Goal: Transaction & Acquisition: Purchase product/service

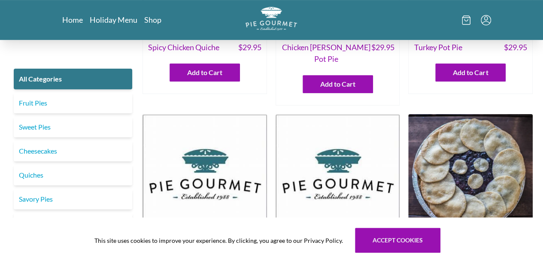
scroll to position [132, 0]
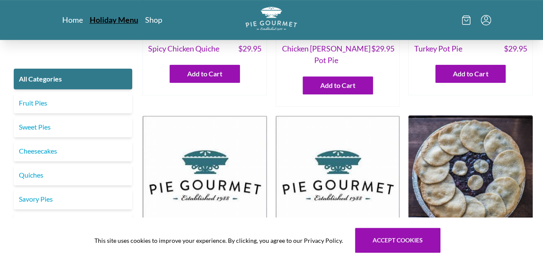
click at [90, 19] on link "Holiday Menu" at bounding box center [114, 20] width 49 height 10
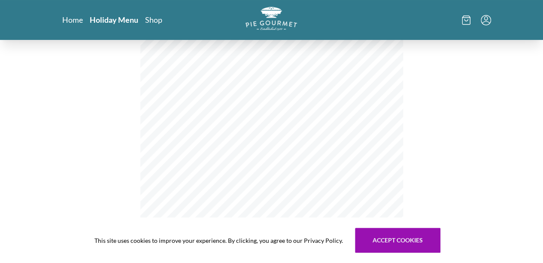
scroll to position [25, 0]
click at [144, 18] on link "Shop" at bounding box center [152, 20] width 17 height 10
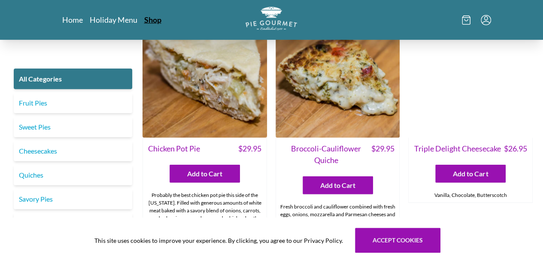
scroll to position [1186, 0]
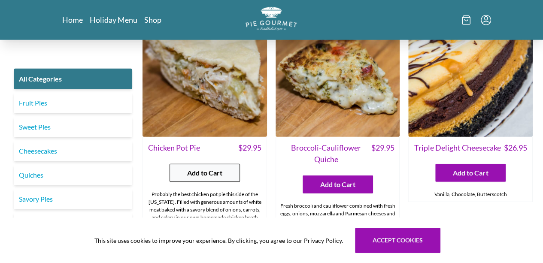
click at [185, 164] on button "Add to Cart" at bounding box center [205, 173] width 70 height 18
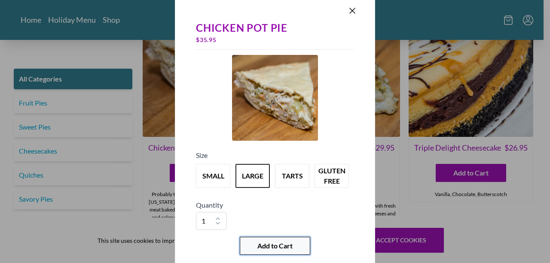
click at [265, 243] on span "Add to Cart" at bounding box center [274, 246] width 35 height 10
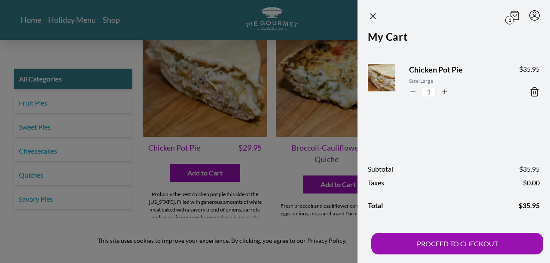
click at [537, 91] on icon at bounding box center [534, 92] width 6 height 9
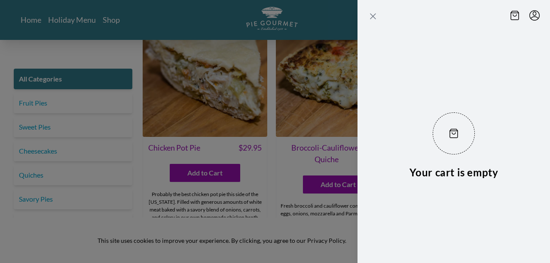
click at [372, 16] on icon "Close panel" at bounding box center [372, 16] width 5 height 5
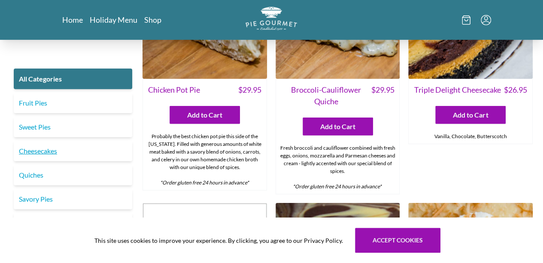
scroll to position [1240, 0]
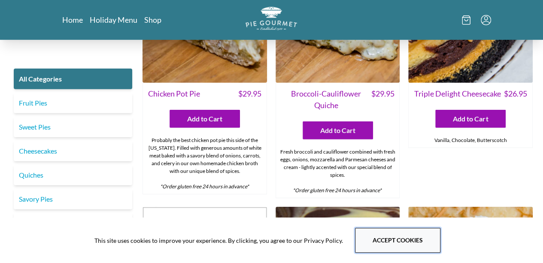
click at [386, 233] on button "Accept cookies" at bounding box center [397, 240] width 85 height 25
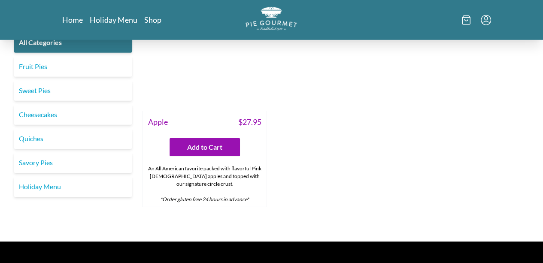
scroll to position [2928, 0]
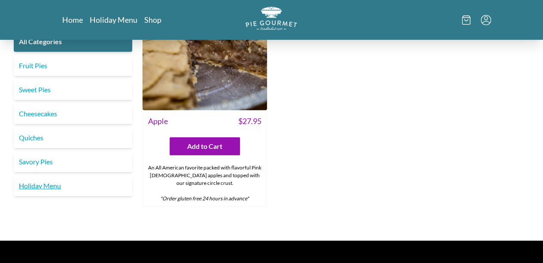
click at [59, 176] on link "Holiday Menu" at bounding box center [73, 186] width 119 height 21
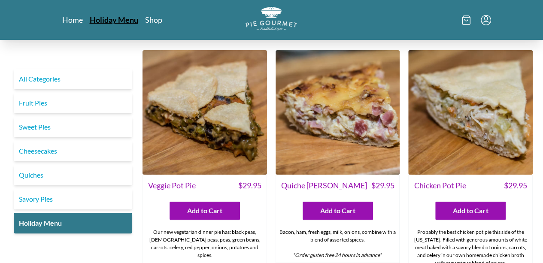
click at [90, 19] on link "Holiday Menu" at bounding box center [114, 20] width 49 height 10
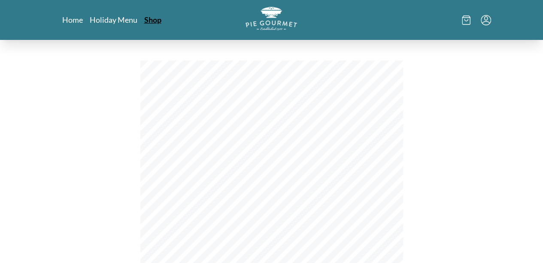
click at [144, 18] on link "Shop" at bounding box center [152, 20] width 17 height 10
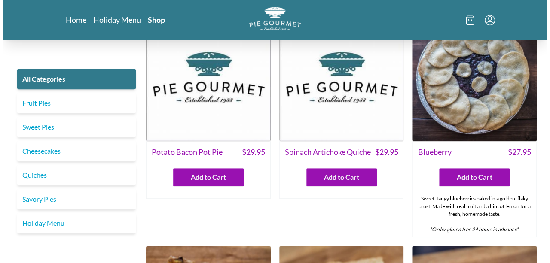
scroll to position [231, 0]
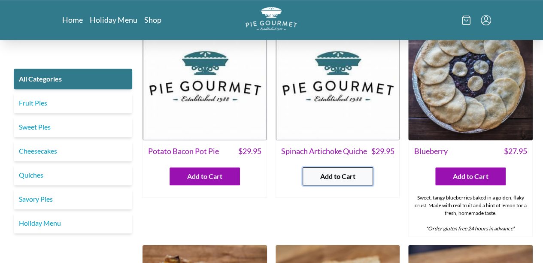
click at [329, 171] on span "Add to Cart" at bounding box center [337, 176] width 35 height 10
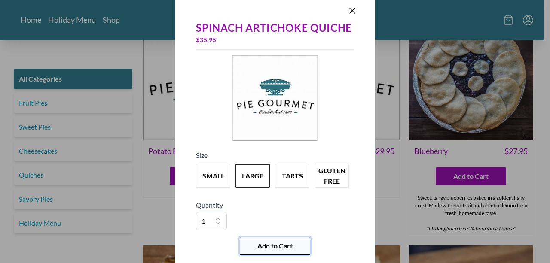
click at [281, 239] on button "Add to Cart" at bounding box center [275, 246] width 70 height 18
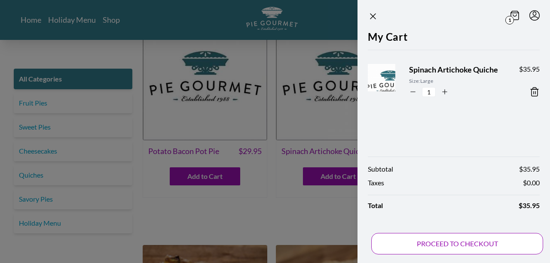
click at [434, 244] on button "PROCEED TO CHECKOUT" at bounding box center [457, 243] width 172 height 21
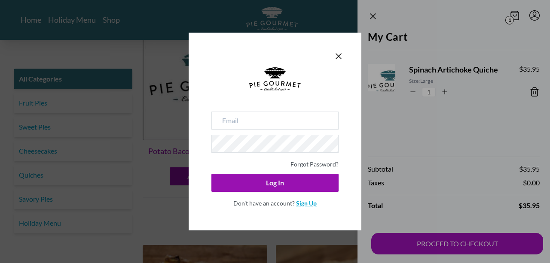
click at [304, 201] on link "Sign Up" at bounding box center [306, 203] width 21 height 7
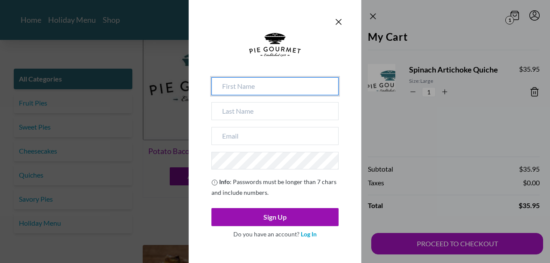
click at [289, 87] on input at bounding box center [274, 86] width 127 height 18
type input "[PERSON_NAME]"
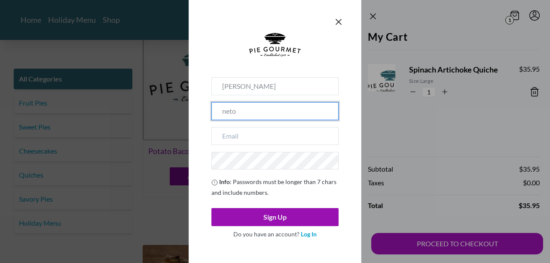
type input "neto"
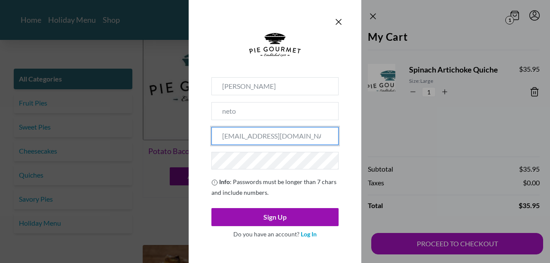
type input "[EMAIL_ADDRESS][DOMAIN_NAME]"
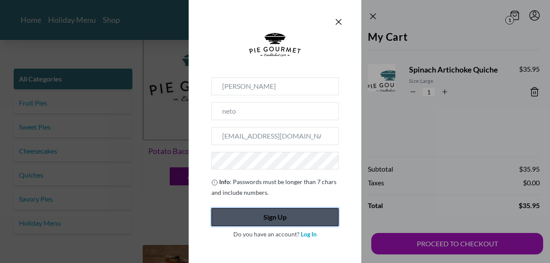
click at [269, 215] on button "Sign Up" at bounding box center [274, 217] width 127 height 18
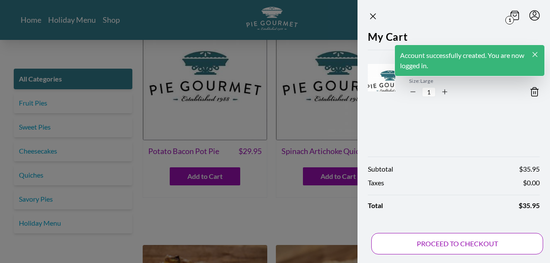
click at [436, 239] on button "PROCEED TO CHECKOUT" at bounding box center [457, 243] width 172 height 21
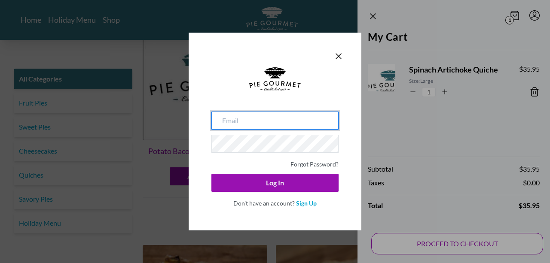
type input "[EMAIL_ADDRESS][DOMAIN_NAME]"
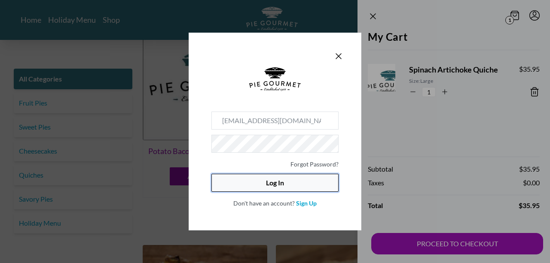
click at [289, 182] on button "Log In" at bounding box center [274, 183] width 127 height 18
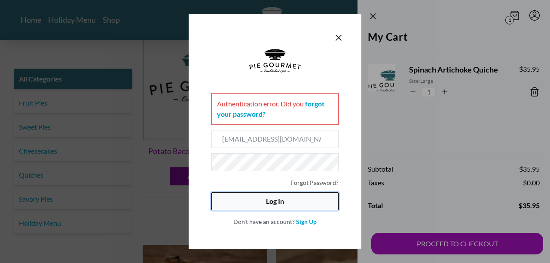
click at [234, 196] on button "Log In" at bounding box center [274, 201] width 127 height 18
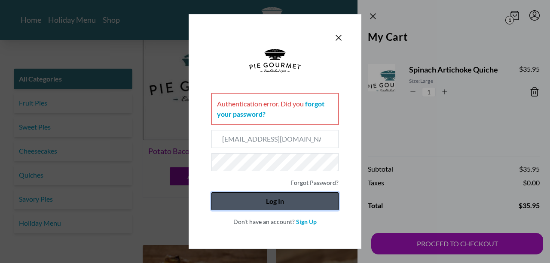
click at [244, 198] on button "Log In" at bounding box center [274, 201] width 127 height 18
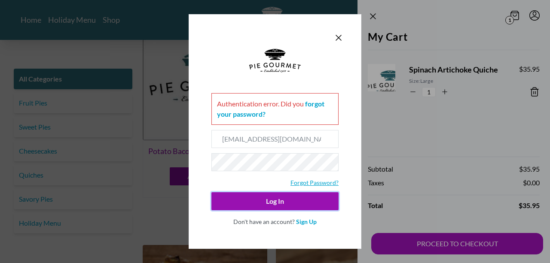
click at [306, 179] on link "Forgot Password?" at bounding box center [314, 182] width 48 height 7
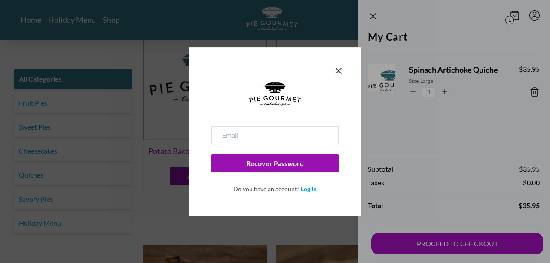
click at [293, 125] on div at bounding box center [274, 104] width 127 height 44
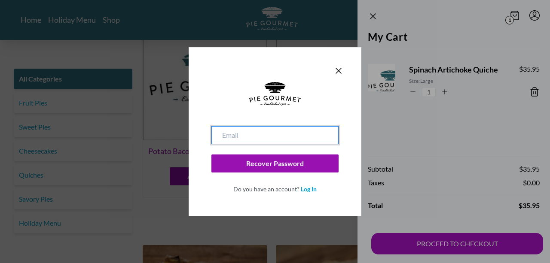
click at [280, 130] on input "email" at bounding box center [274, 135] width 127 height 18
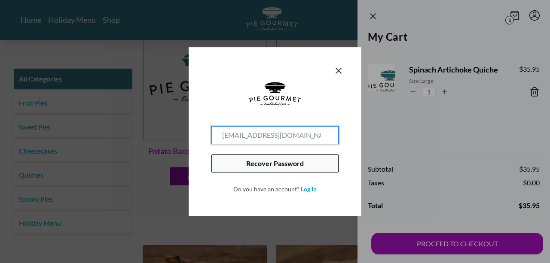
type input "[EMAIL_ADDRESS][DOMAIN_NAME]"
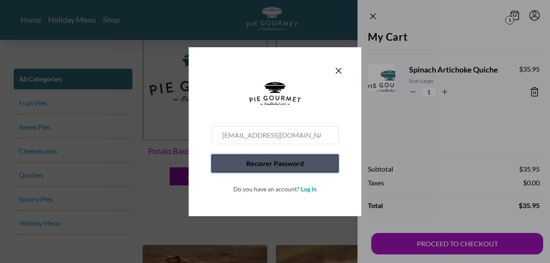
click at [258, 156] on button "Recover Password" at bounding box center [274, 164] width 127 height 18
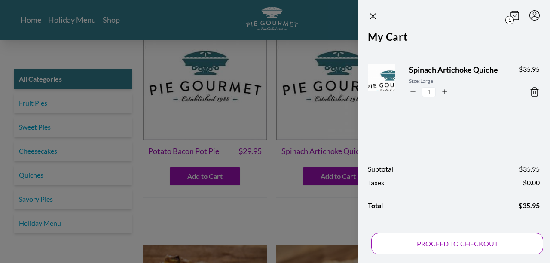
click at [410, 242] on button "PROCEED TO CHECKOUT" at bounding box center [457, 243] width 172 height 21
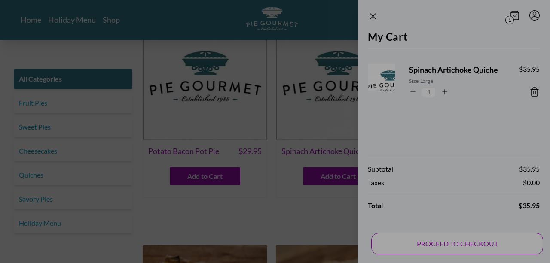
type input "[EMAIL_ADDRESS][DOMAIN_NAME]"
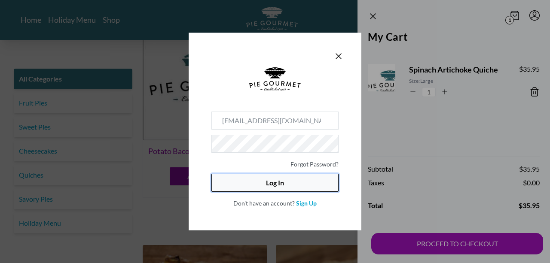
click at [282, 180] on button "Log In" at bounding box center [274, 183] width 127 height 18
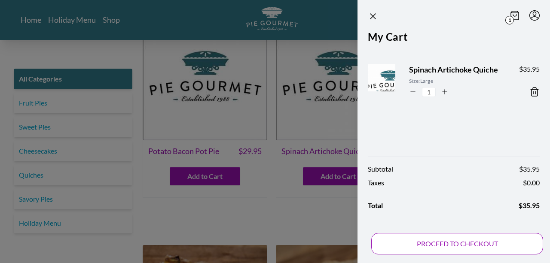
click at [405, 245] on button "PROCEED TO CHECKOUT" at bounding box center [457, 243] width 172 height 21
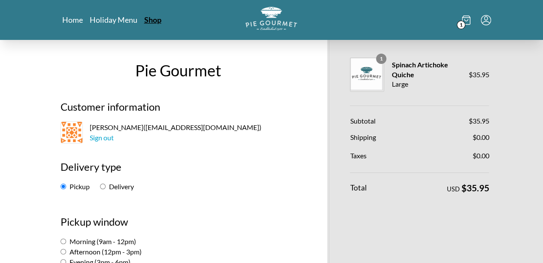
click at [144, 19] on link "Shop" at bounding box center [152, 20] width 17 height 10
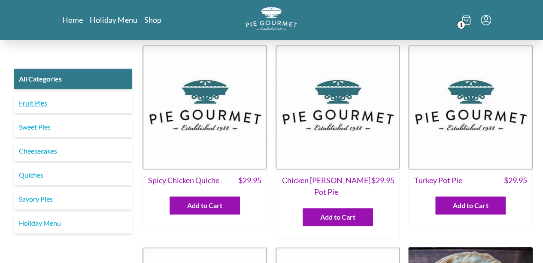
click at [59, 101] on link "Fruit Pies" at bounding box center [73, 103] width 119 height 21
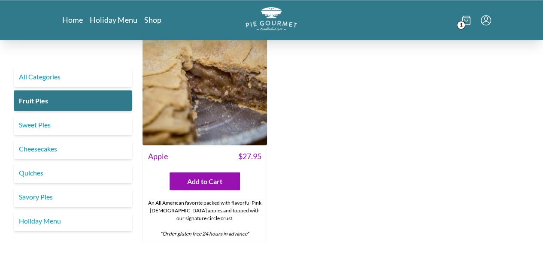
scroll to position [755, 0]
click at [88, 115] on link "Sweet Pies" at bounding box center [73, 125] width 119 height 21
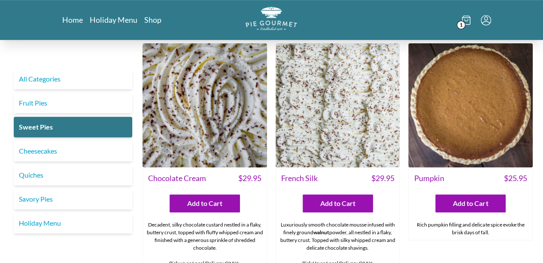
scroll to position [274, 0]
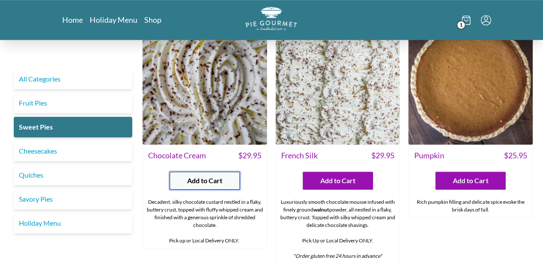
click at [213, 176] on span "Add to Cart" at bounding box center [204, 181] width 35 height 10
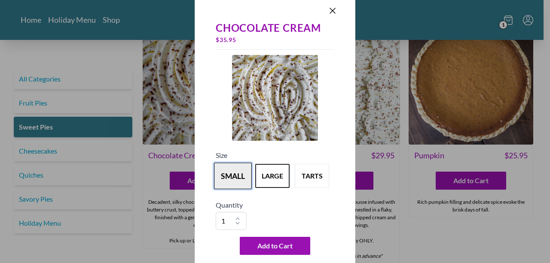
click at [228, 176] on button "small" at bounding box center [233, 176] width 38 height 27
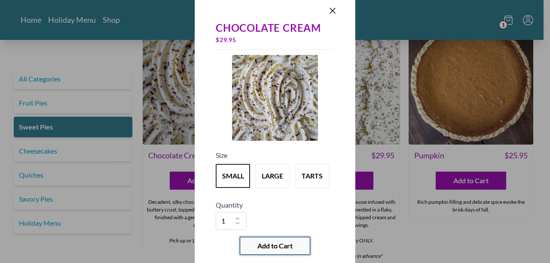
click at [265, 247] on span "Add to Cart" at bounding box center [274, 246] width 35 height 10
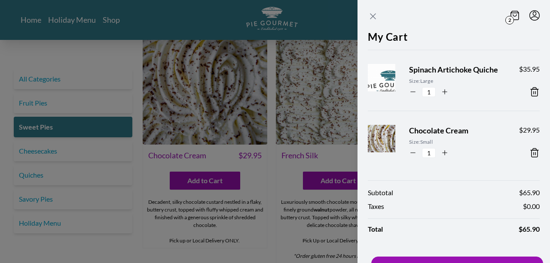
click at [373, 16] on icon "Close panel" at bounding box center [372, 16] width 5 height 5
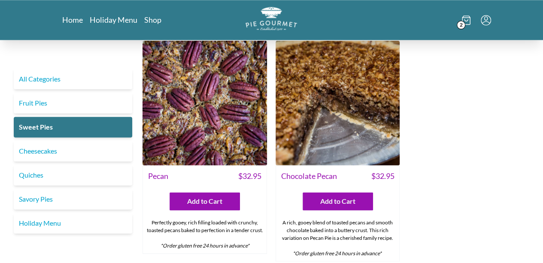
scroll to position [507, 0]
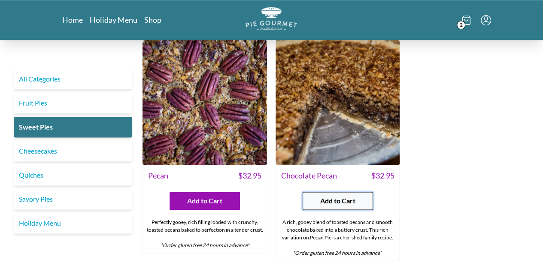
click at [354, 196] on span "Add to Cart" at bounding box center [337, 201] width 35 height 10
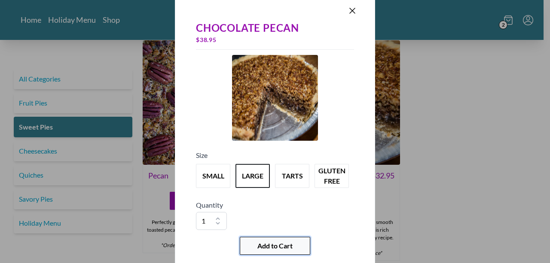
click at [279, 245] on span "Add to Cart" at bounding box center [274, 246] width 35 height 10
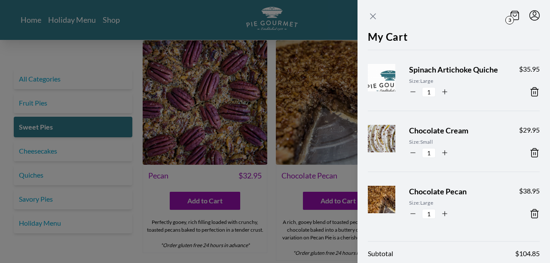
click at [371, 15] on icon "Close panel" at bounding box center [372, 16] width 5 height 5
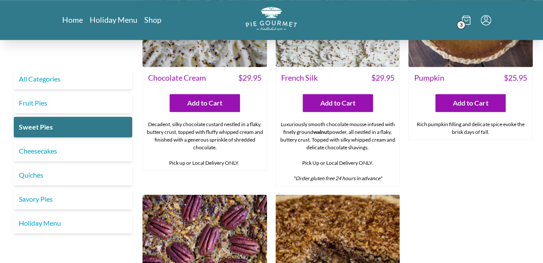
scroll to position [352, 0]
click at [60, 216] on link "Holiday Menu" at bounding box center [73, 223] width 119 height 21
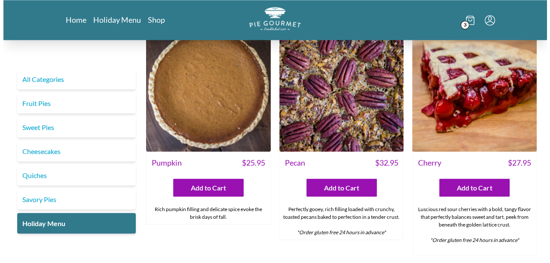
scroll to position [756, 0]
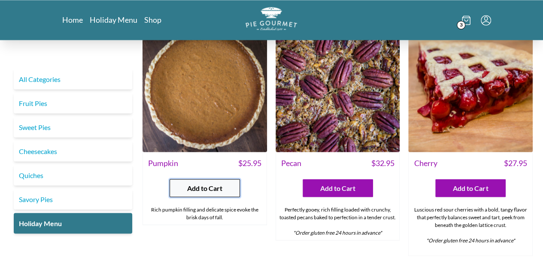
click at [192, 183] on span "Add to Cart" at bounding box center [204, 188] width 35 height 10
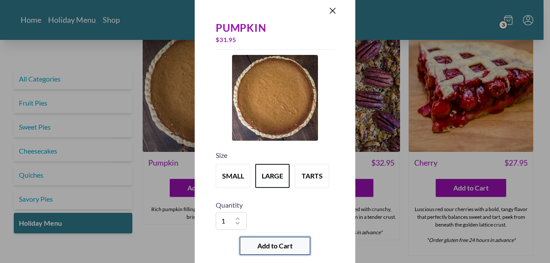
click at [256, 241] on button "Add to Cart" at bounding box center [275, 246] width 70 height 18
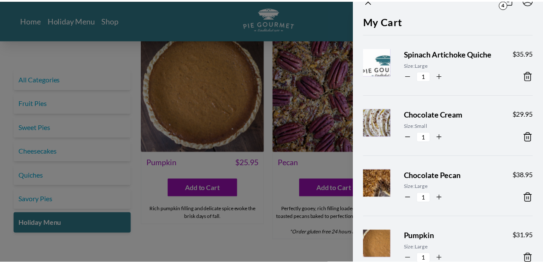
scroll to position [0, 0]
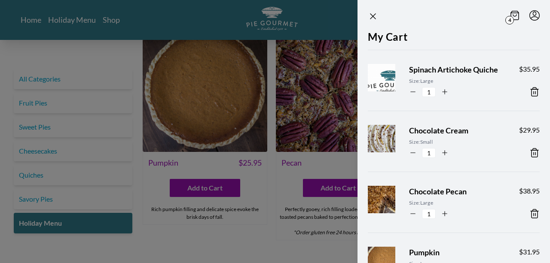
click at [529, 158] on icon at bounding box center [534, 153] width 10 height 10
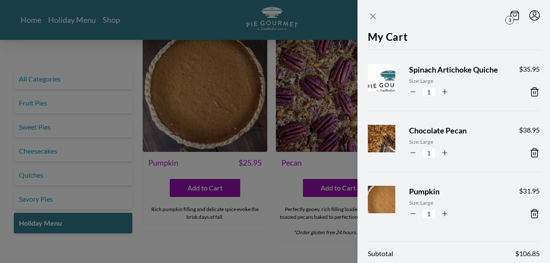
click at [374, 16] on icon "Close panel" at bounding box center [373, 16] width 10 height 10
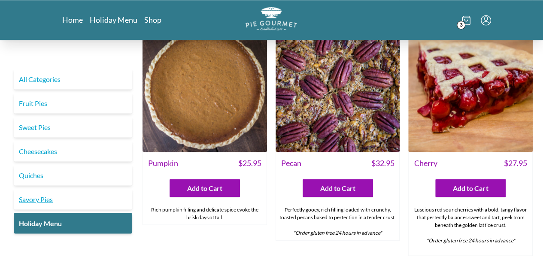
click at [41, 196] on link "Savory Pies" at bounding box center [73, 199] width 119 height 21
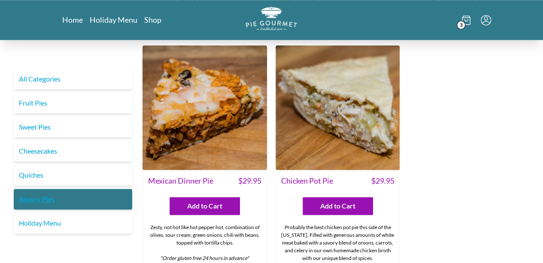
scroll to position [452, 0]
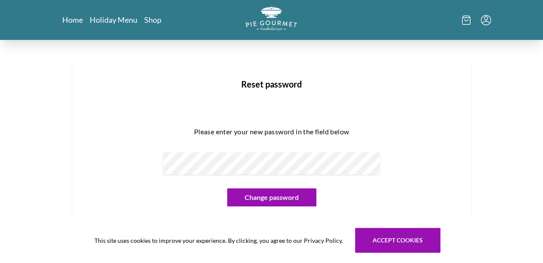
click at [356, 195] on div "Please enter your new password in the field below Change password" at bounding box center [272, 162] width 344 height 102
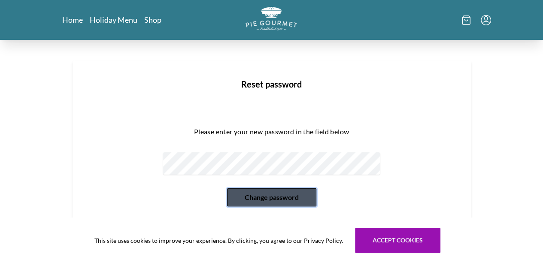
click at [273, 198] on button "Change password" at bounding box center [271, 197] width 89 height 18
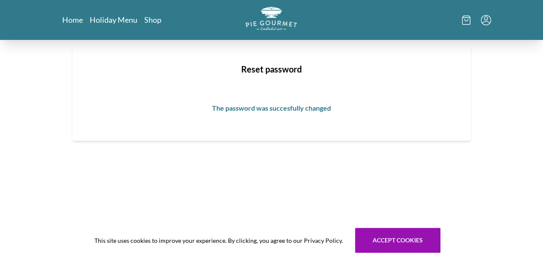
scroll to position [15, 0]
